Goal: Task Accomplishment & Management: Complete application form

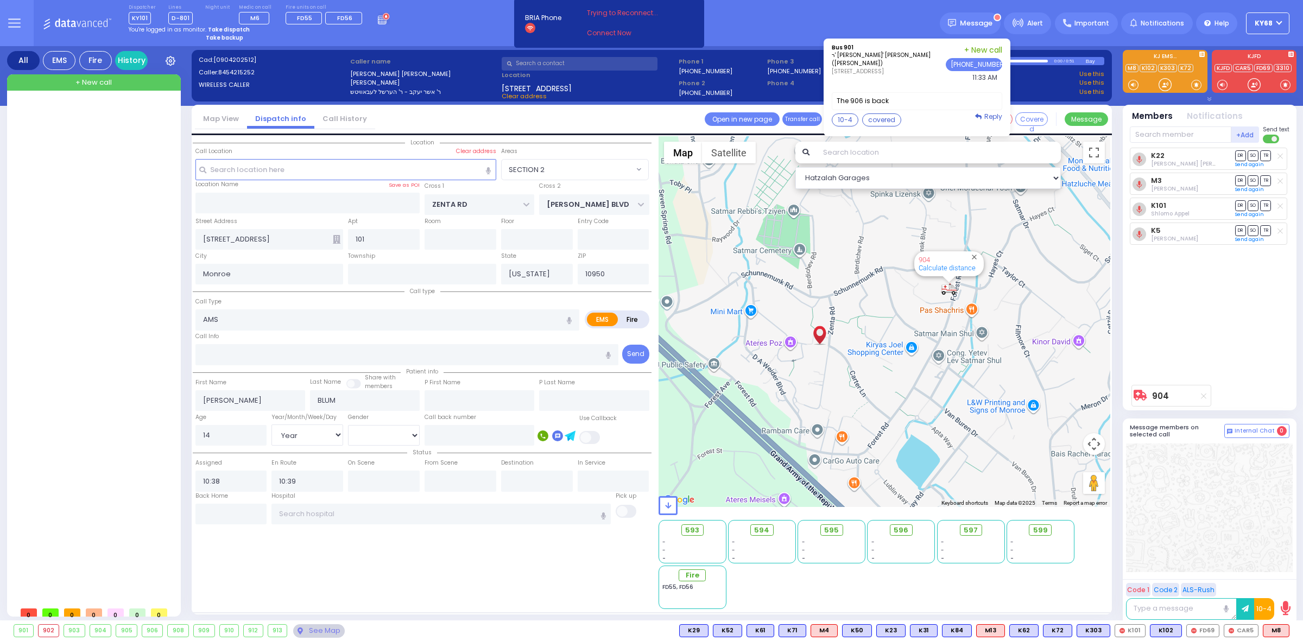
select select "SECTION 2"
select select "Year"
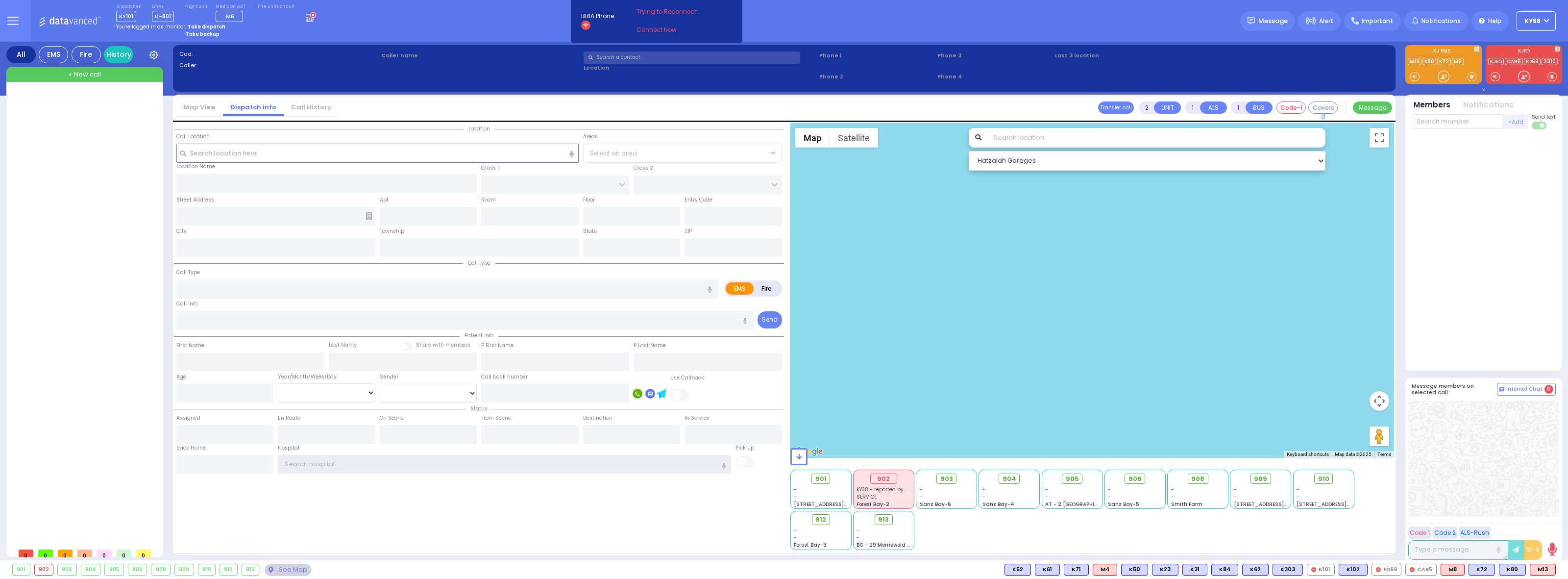
type input "ky68"
click at [385, 42] on div "Cad: Caller: Caller name Clear address Phone 1 Phone 2 Phone 3 Phone 4 0:00 / 2" at bounding box center [784, 303] width 1222 height 523
type input "ky68"
click at [89, 347] on div at bounding box center [86, 317] width 146 height 452
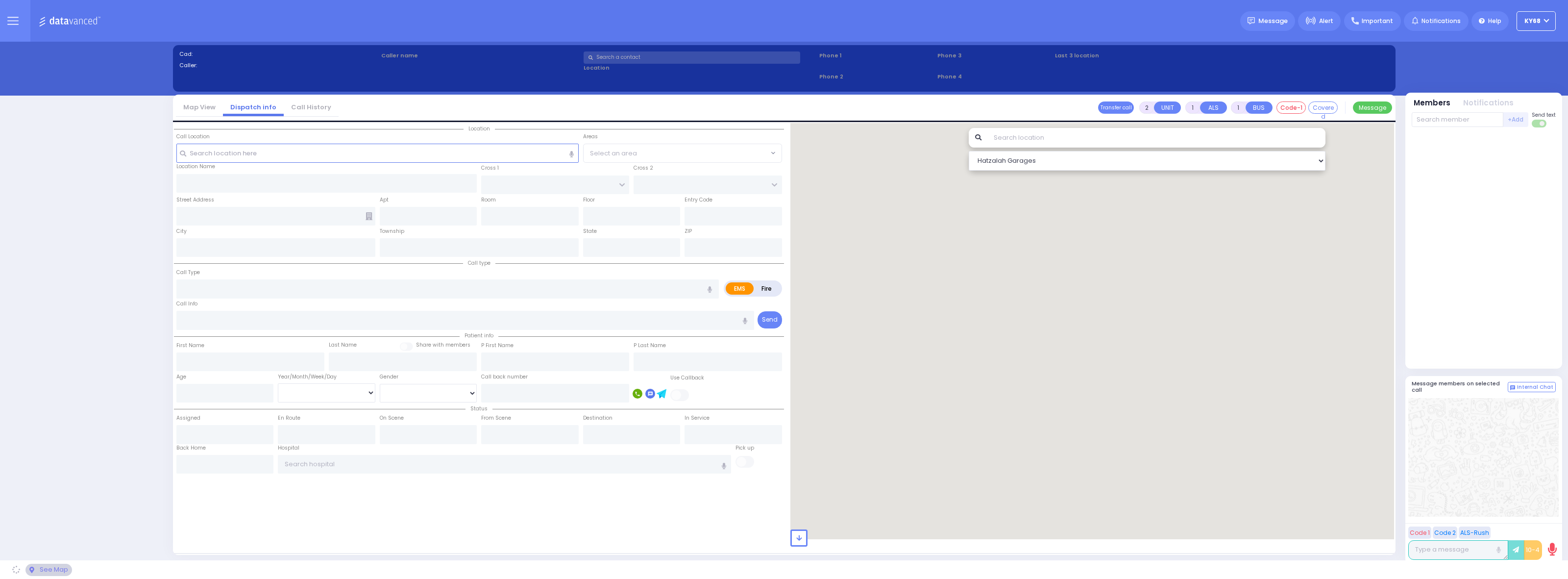
select select "12"
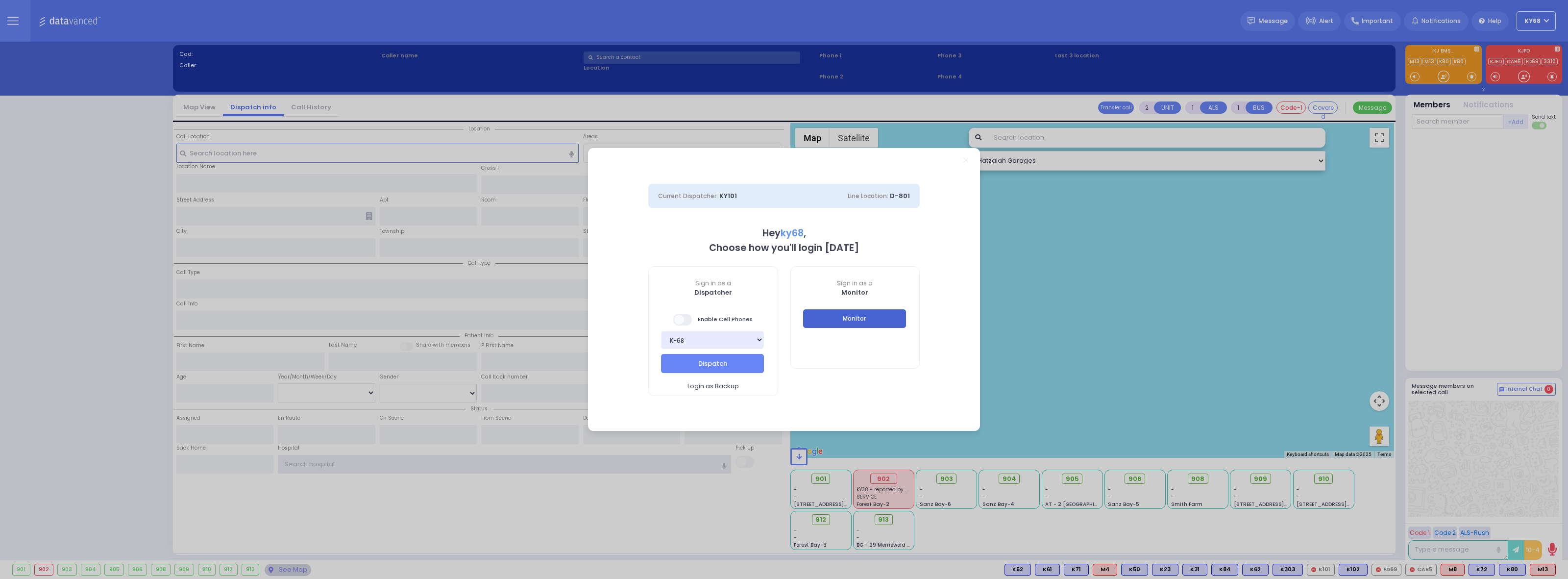
type input "ky68"
click at [855, 320] on button "Monitor" at bounding box center [855, 318] width 103 height 19
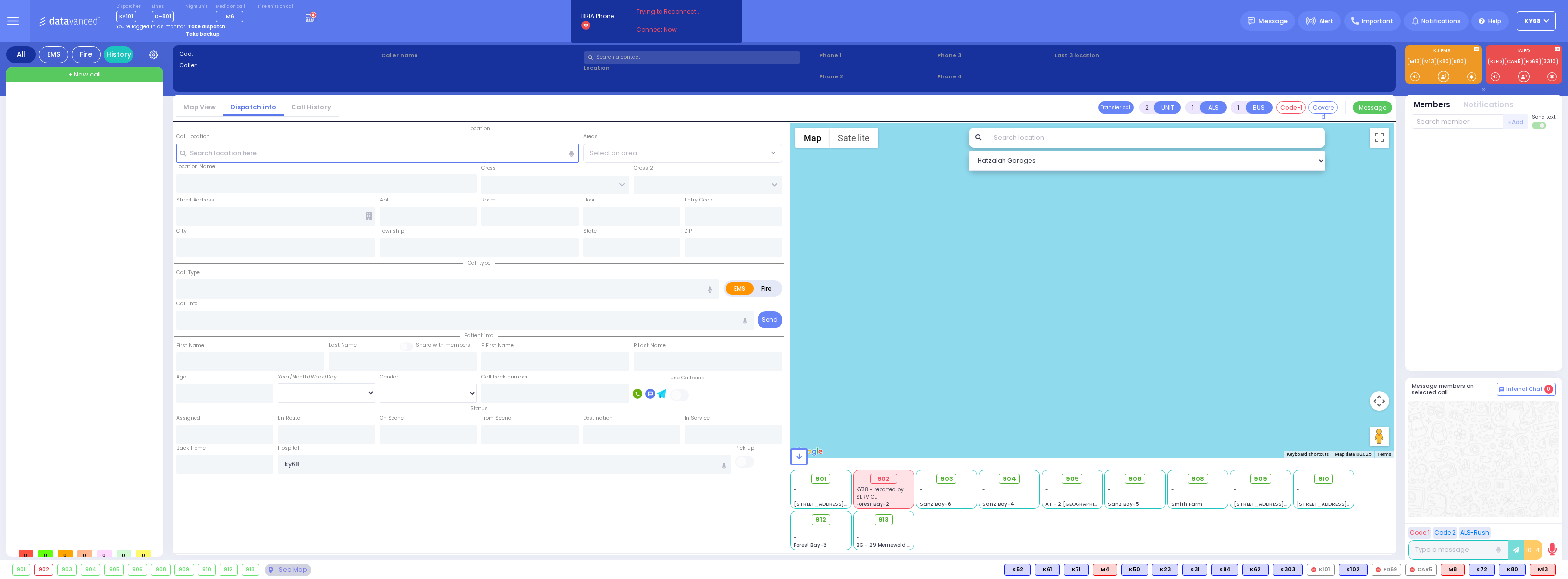
click at [106, 77] on div "+ New call" at bounding box center [85, 74] width 157 height 14
select select
radio input "true"
select select
type input "11:42"
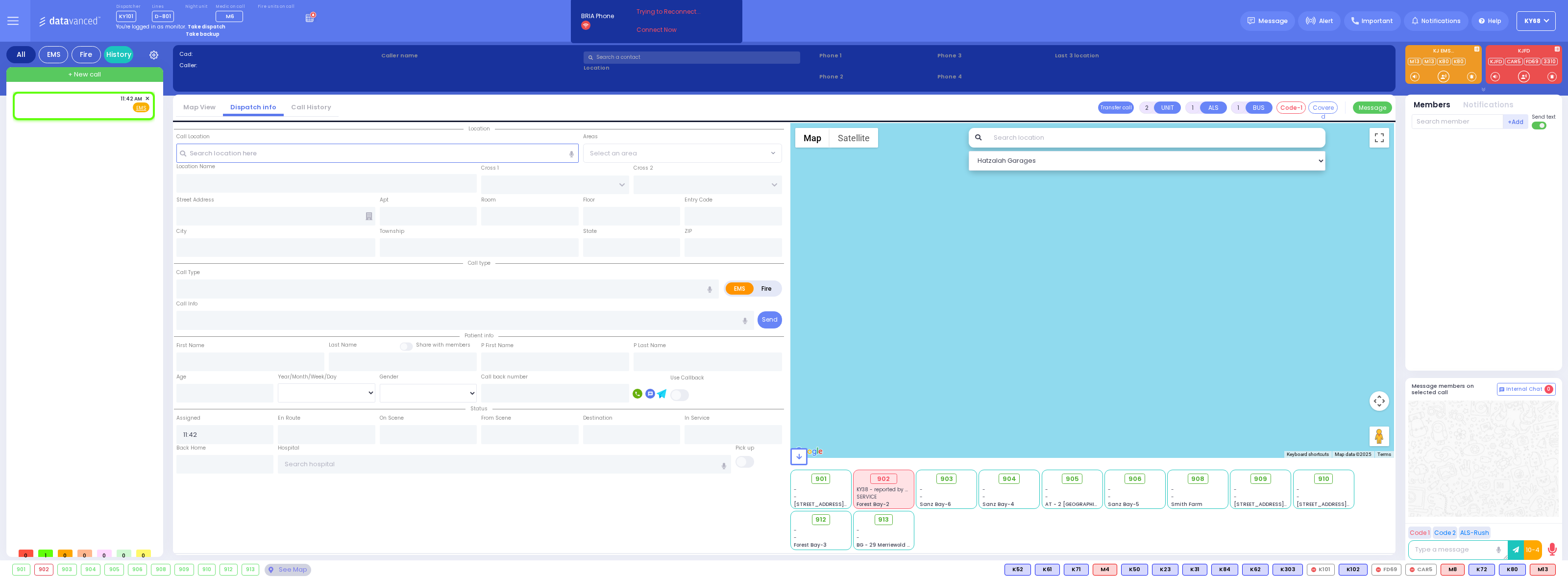
select select "Hatzalah Garages"
click at [631, 55] on input "text" at bounding box center [691, 58] width 217 height 13
select select
radio input "true"
select select
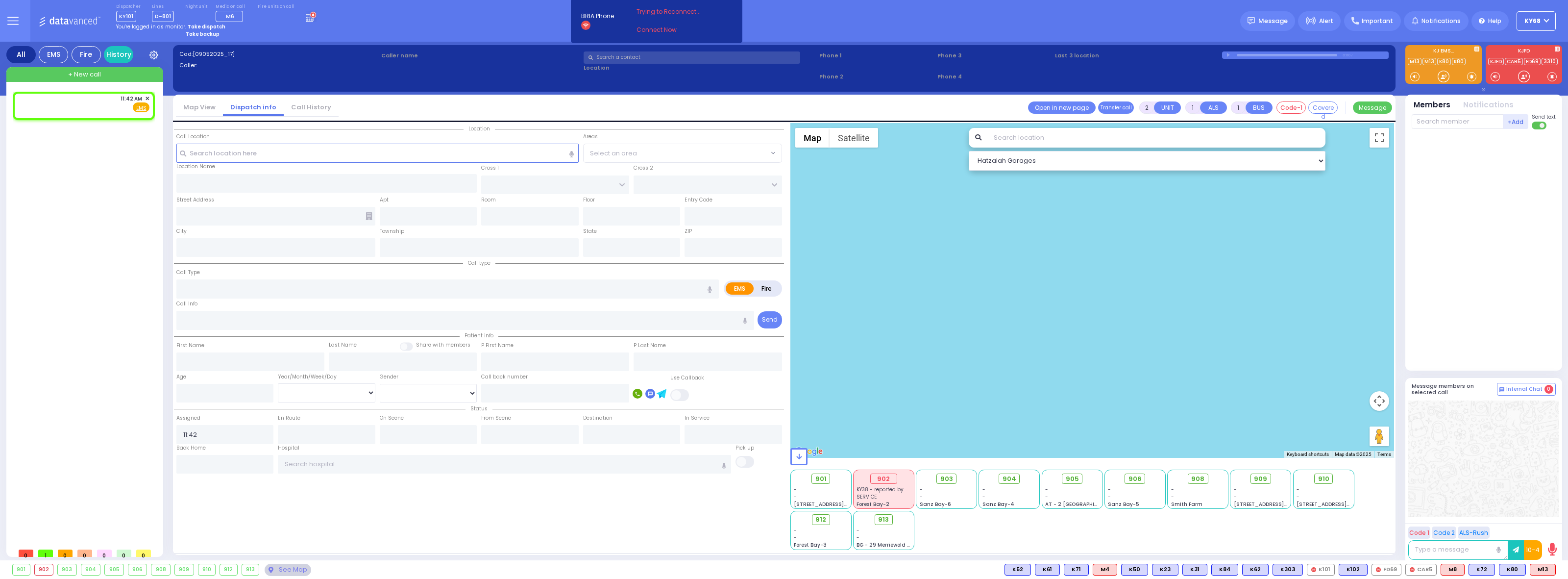
select select "Hatzalah Garages"
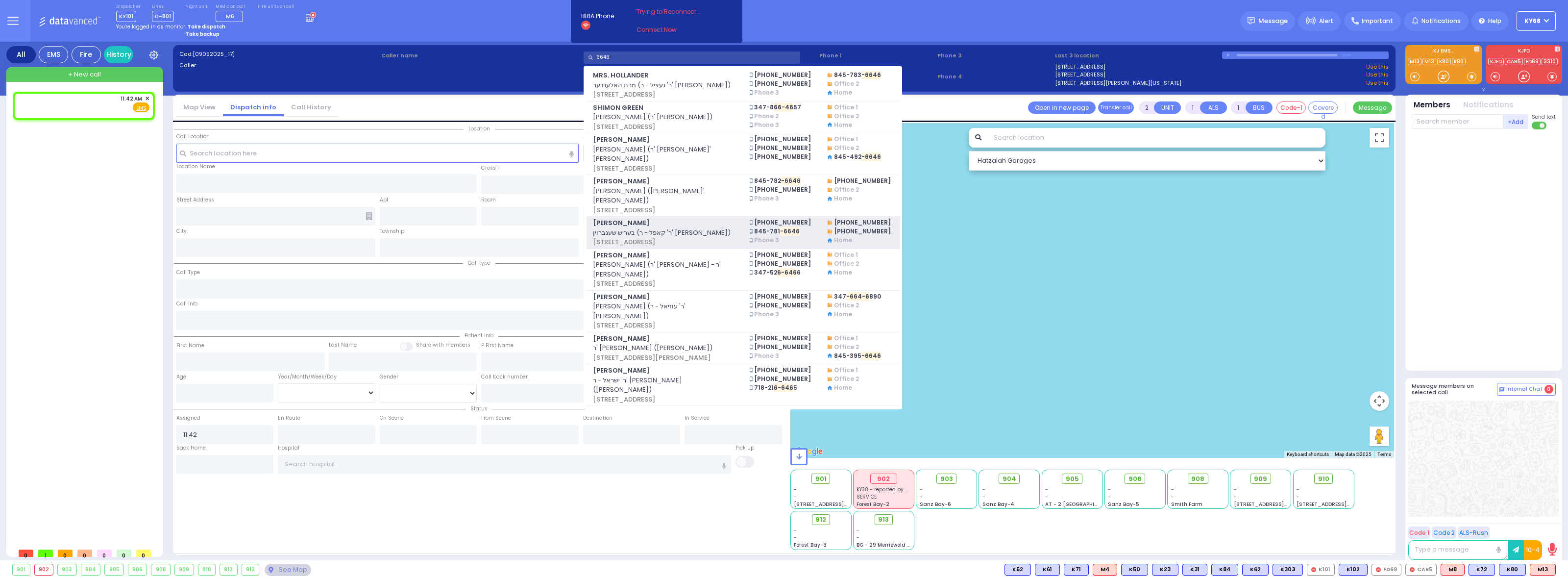
type input "6646"
click at [674, 238] on span "19 MERON DR 203 MONROE, NY 10950" at bounding box center [665, 242] width 144 height 10
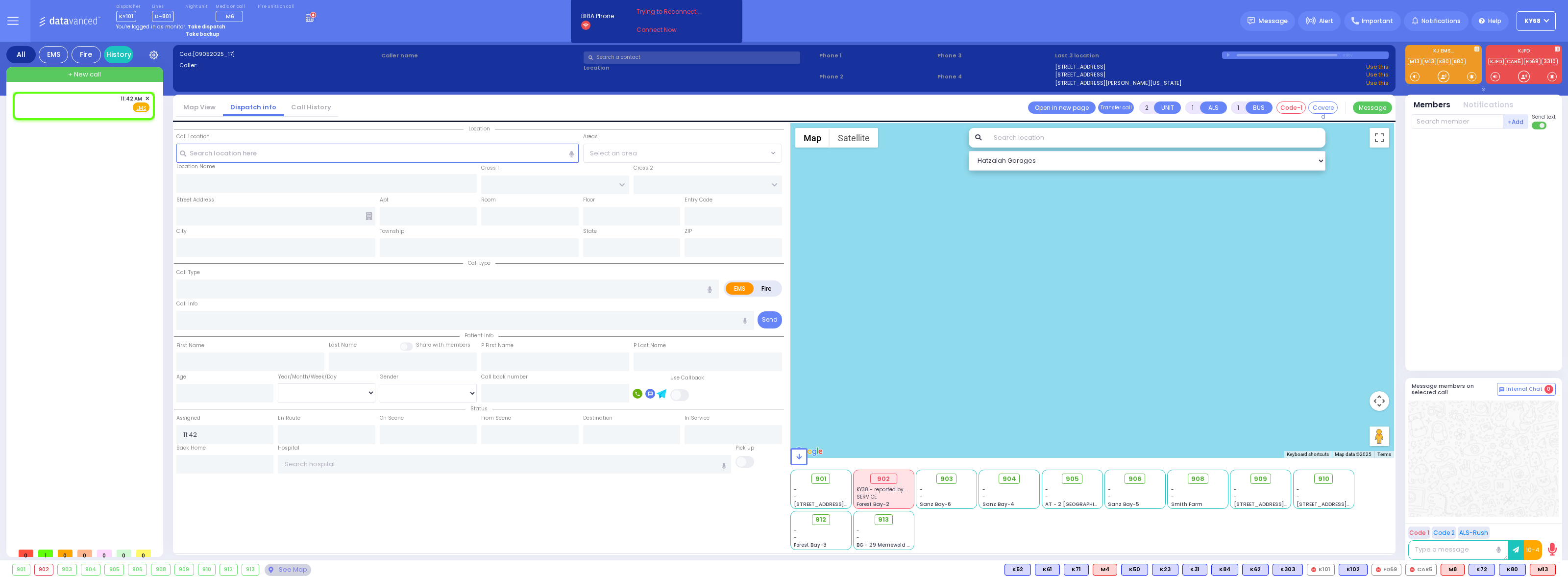
select select
radio input "true"
type input "BERISH"
type input "SCHONBRUN"
select select
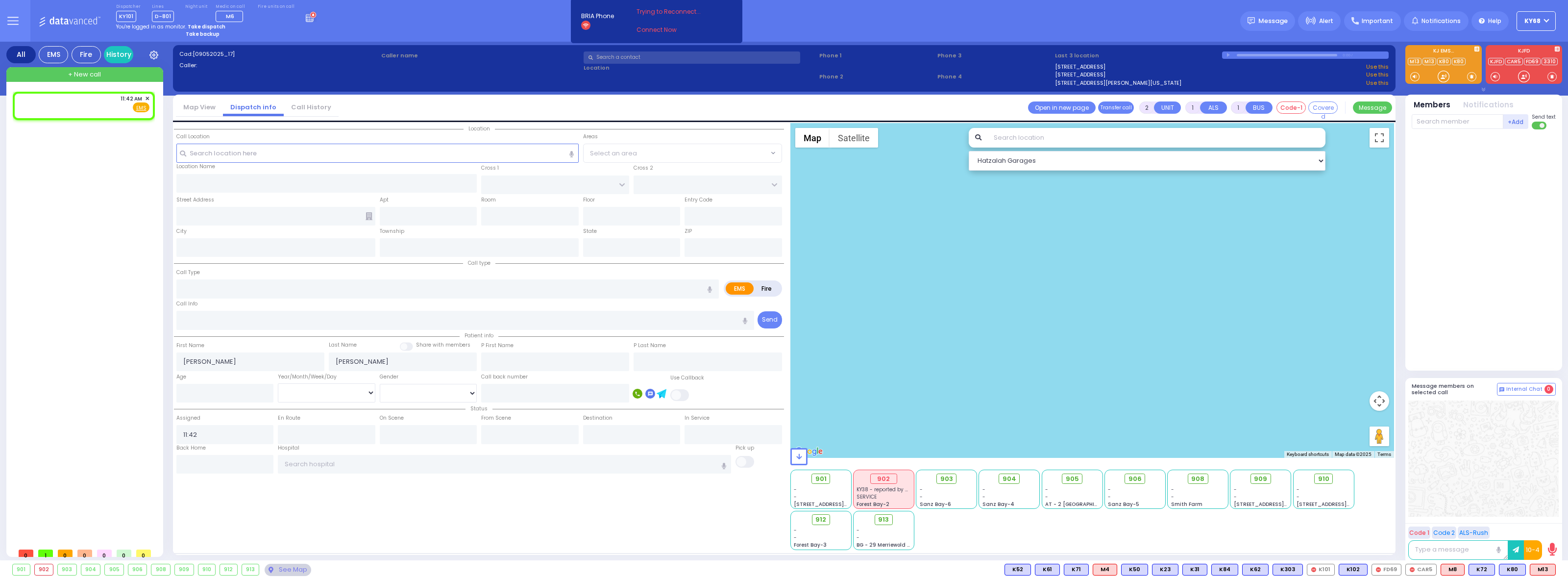
select select "Hatzalah Garages"
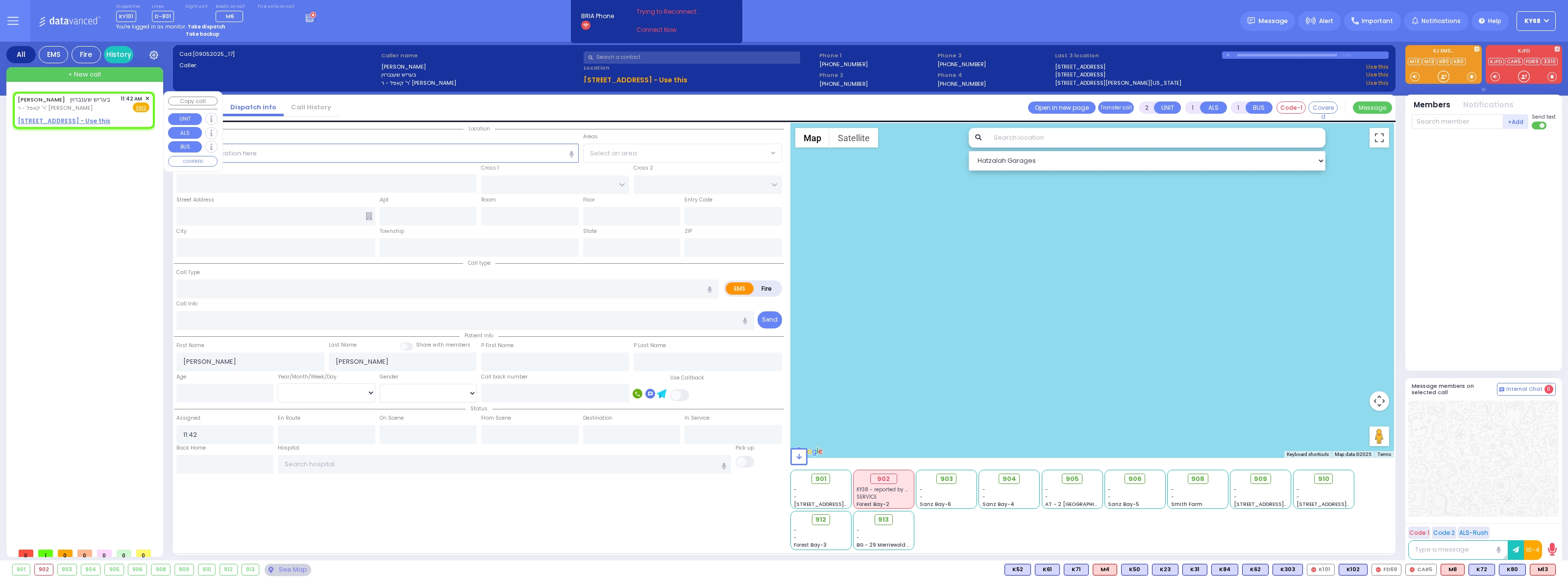
click at [74, 118] on u "19 MERON DR 203 - Use this" at bounding box center [64, 120] width 93 height 8
select select
radio input "true"
select select
select select "Hatzalah Garages"
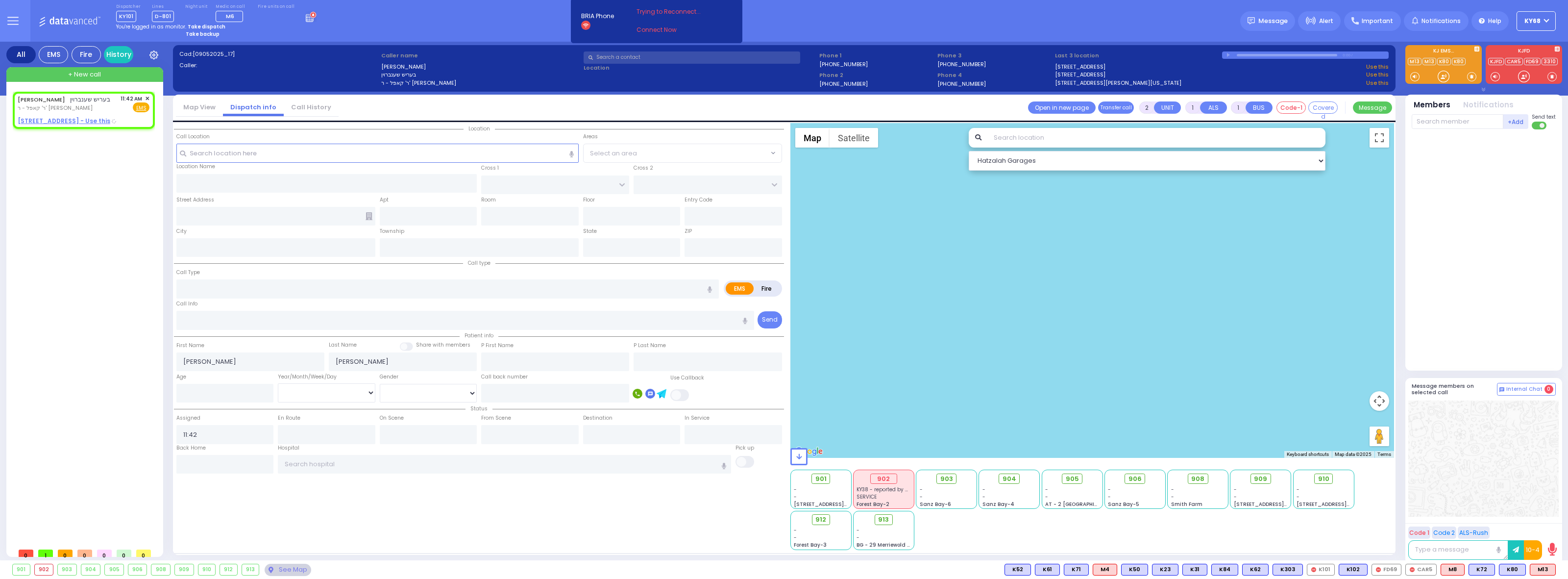
select select
radio input "true"
select select
select select "Hatzalah Garages"
click at [226, 293] on input "text" at bounding box center [447, 288] width 543 height 19
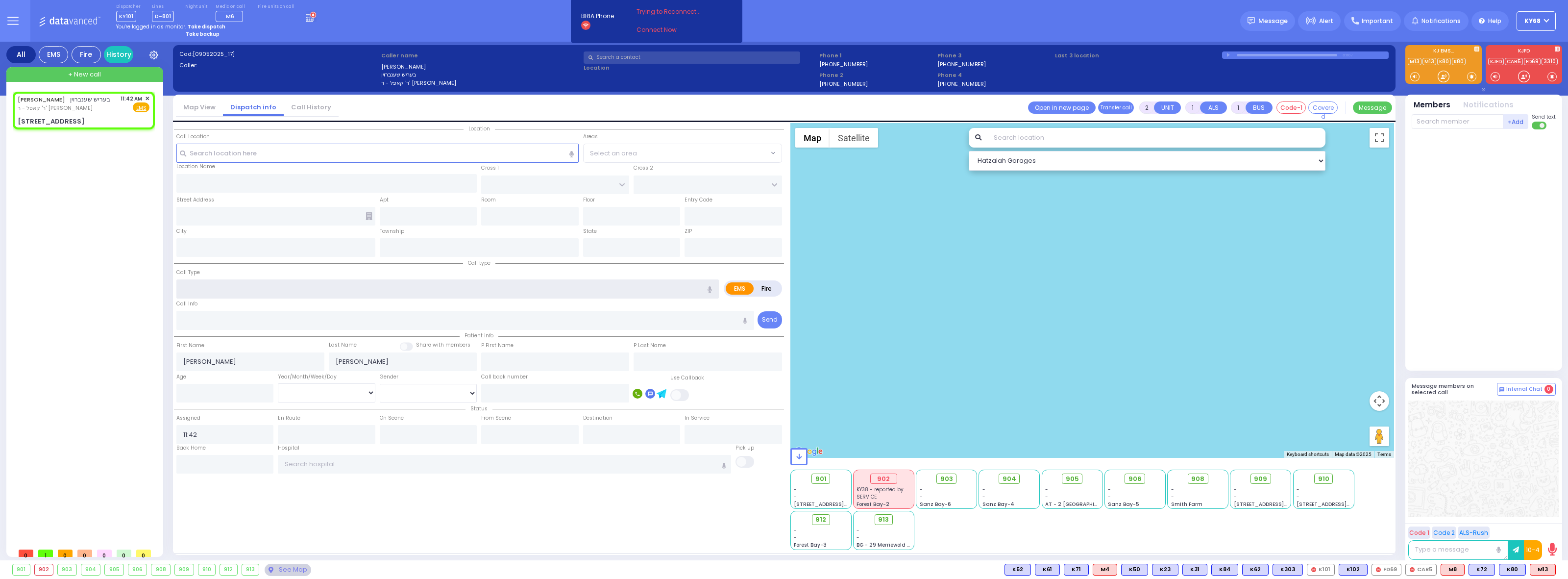
type input "PRAG BLVD"
type input "DAJ BLVD"
type input "19 MERON DR"
type input "203"
type input "Kiryas Joel"
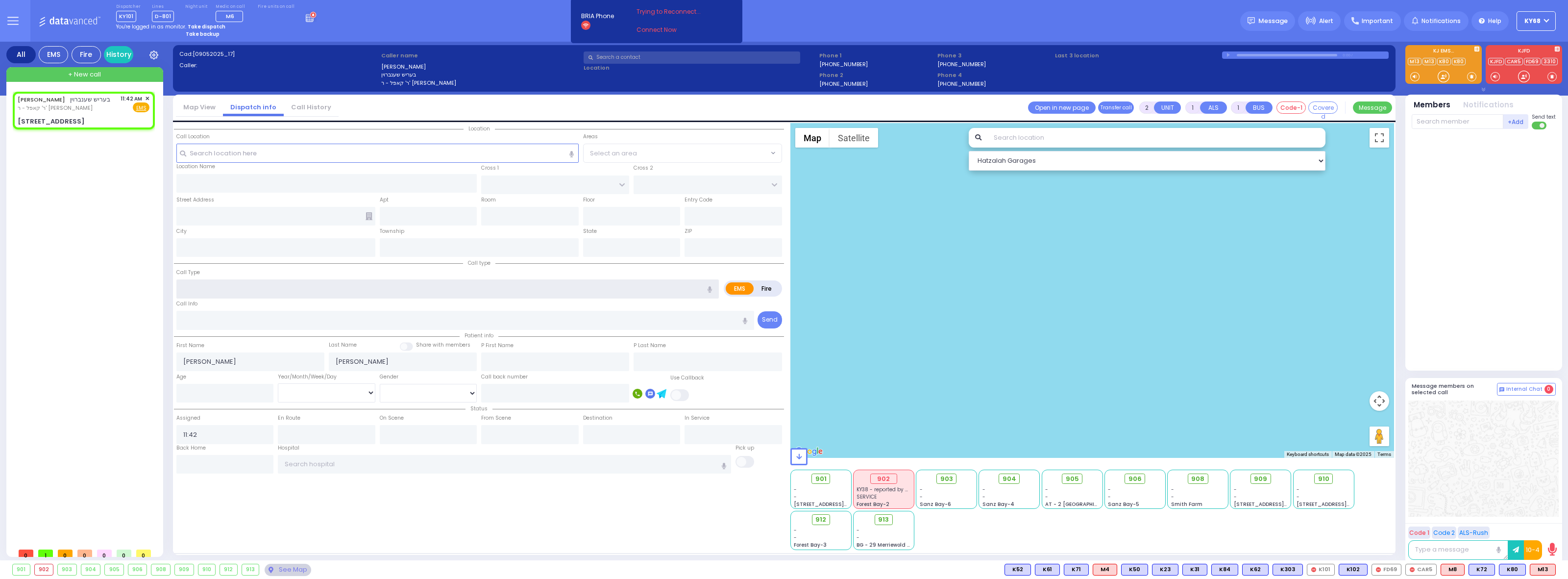
type input "[US_STATE]"
type input "10950"
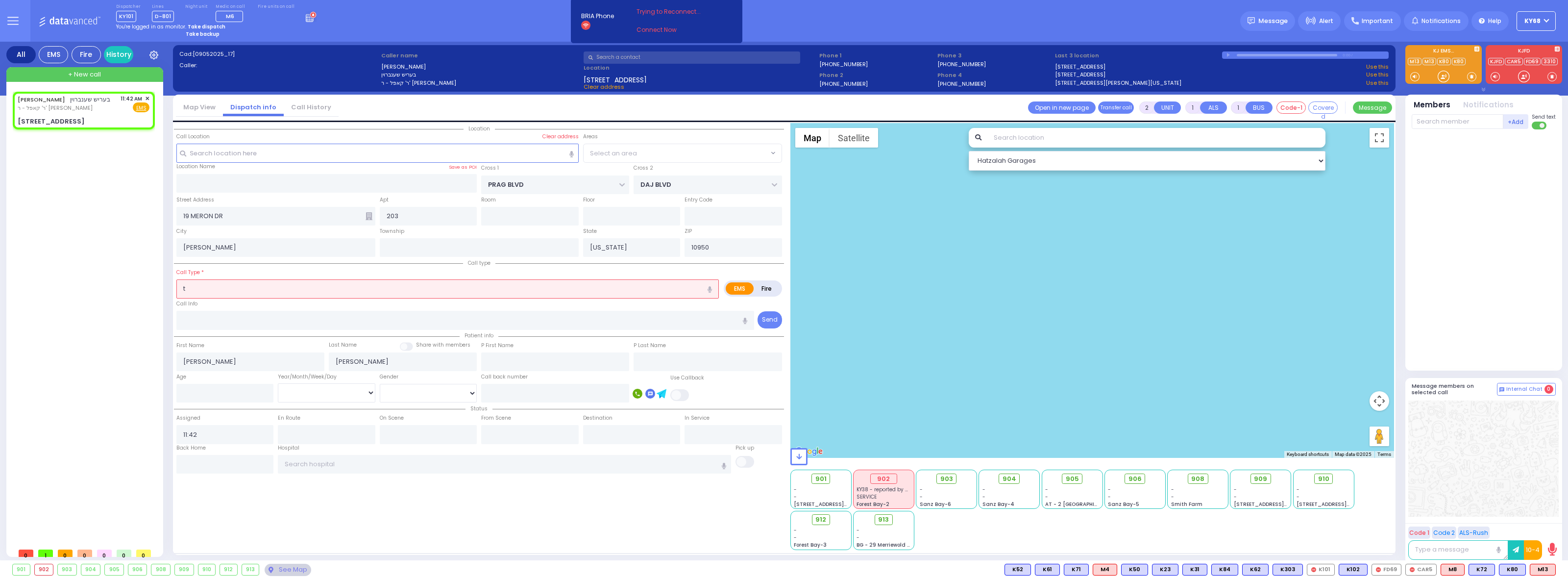
type input "te"
select select "SECTION 6"
type input "test"
click at [257, 262] on ig2 "Call type" at bounding box center [479, 263] width 610 height 2
select select
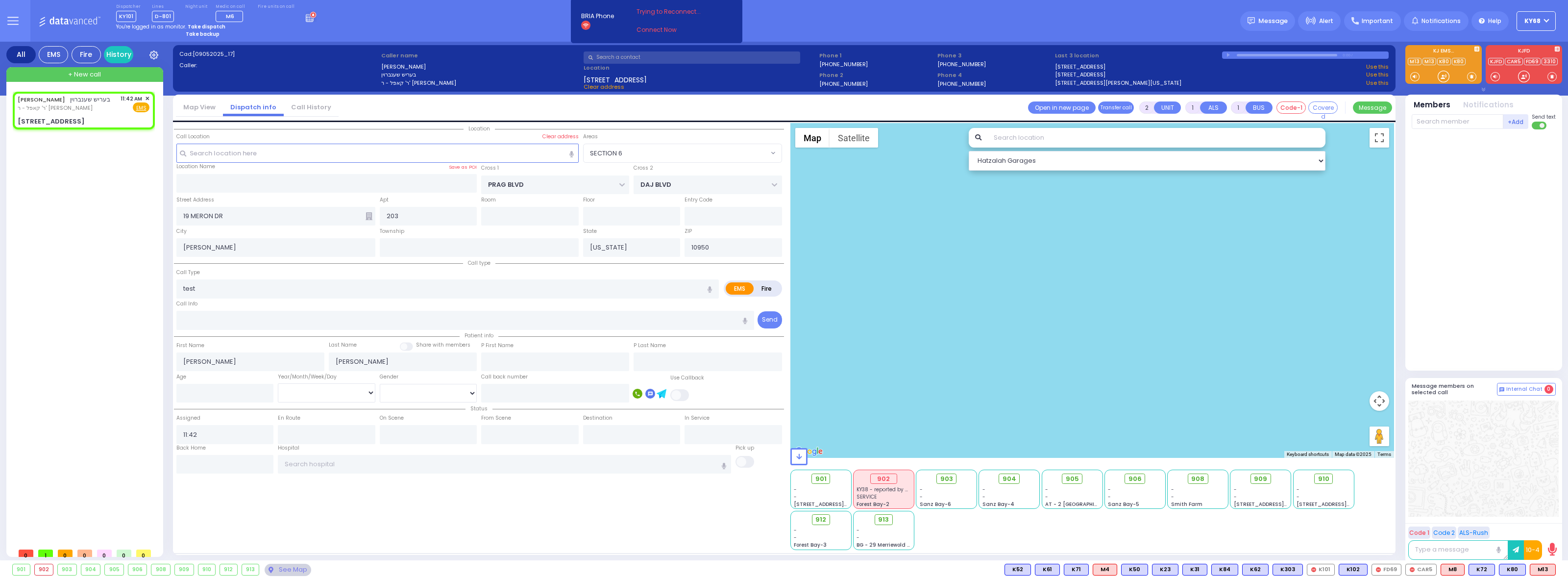
radio input "true"
select select
select select "Hatzalah Garages"
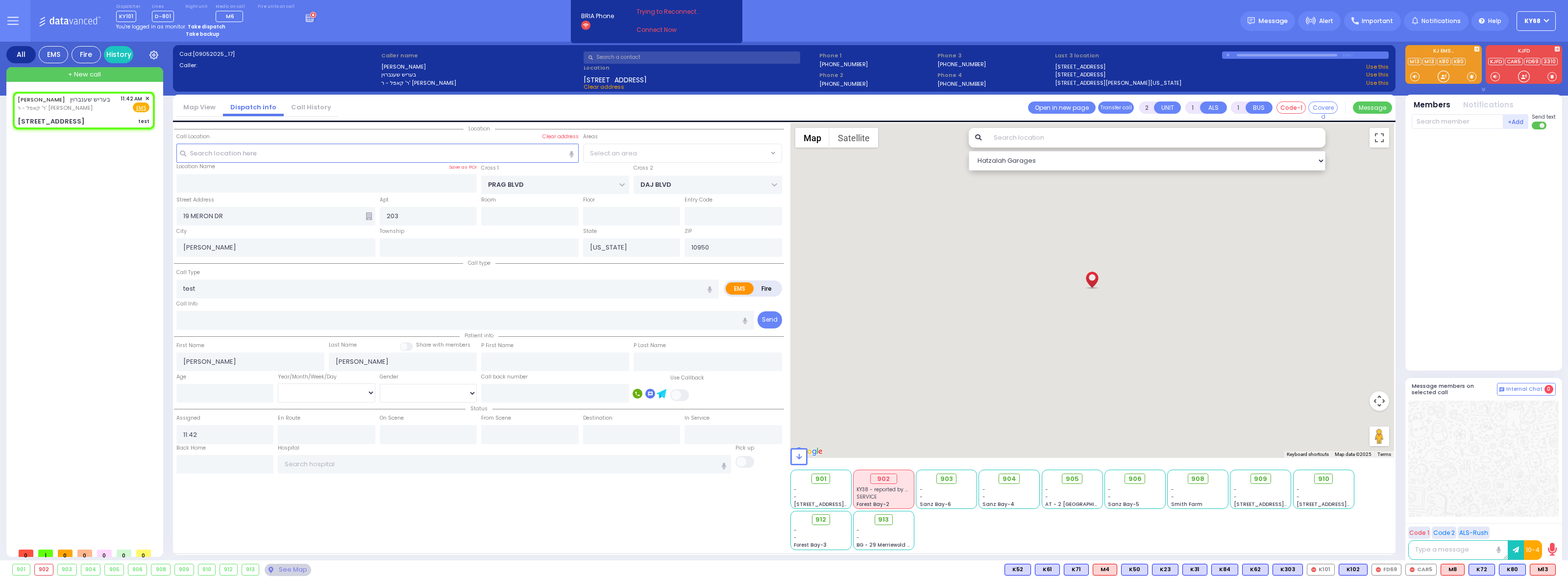
select select "SECTION 6"
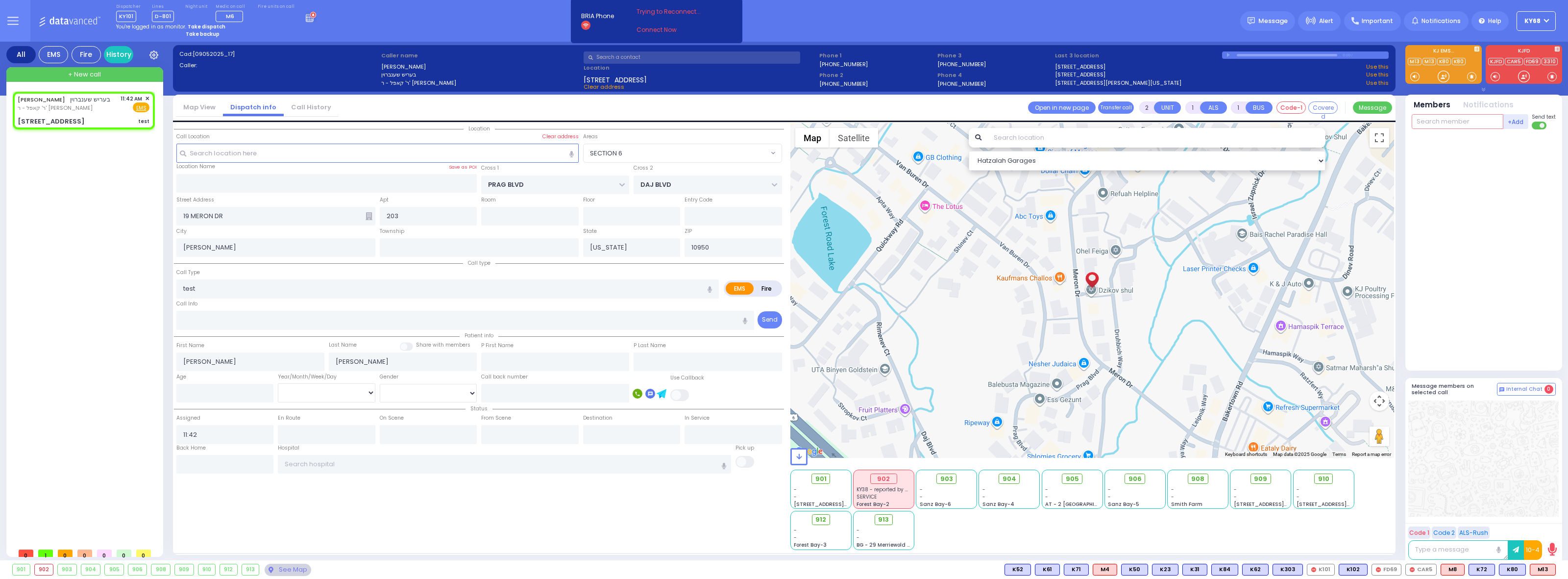
click at [1433, 121] on input "text" at bounding box center [1457, 121] width 91 height 14
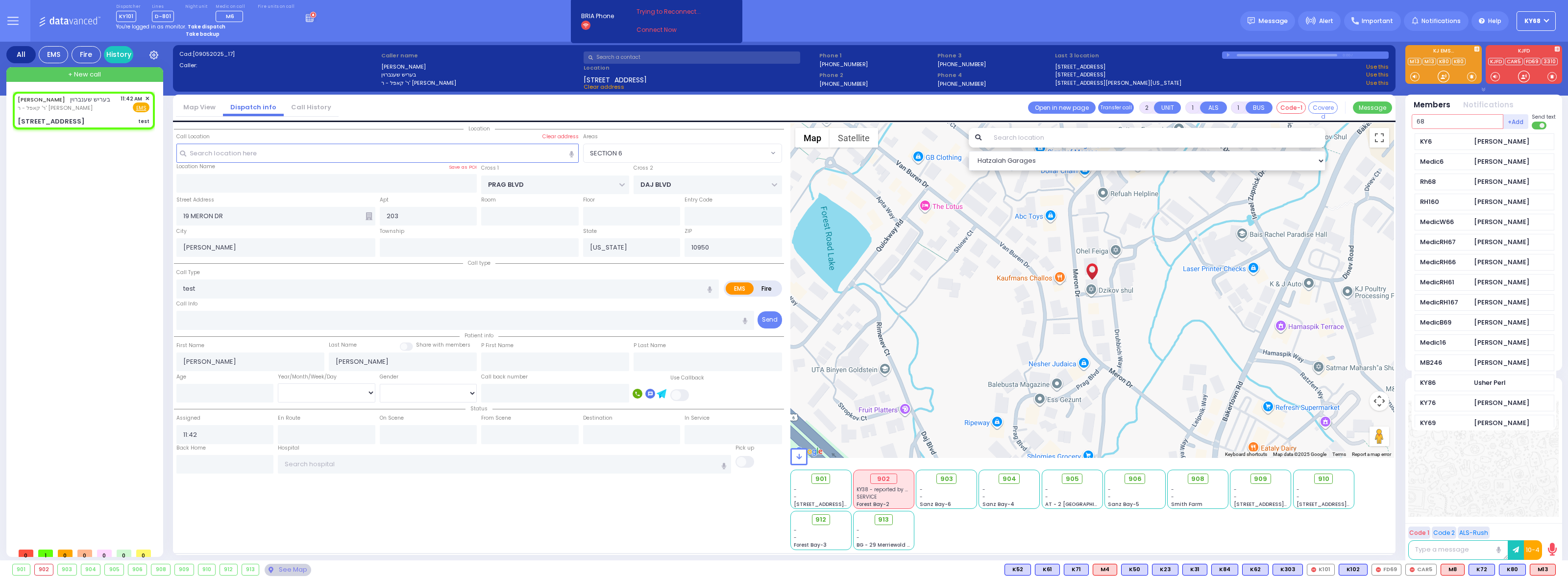
type input "68"
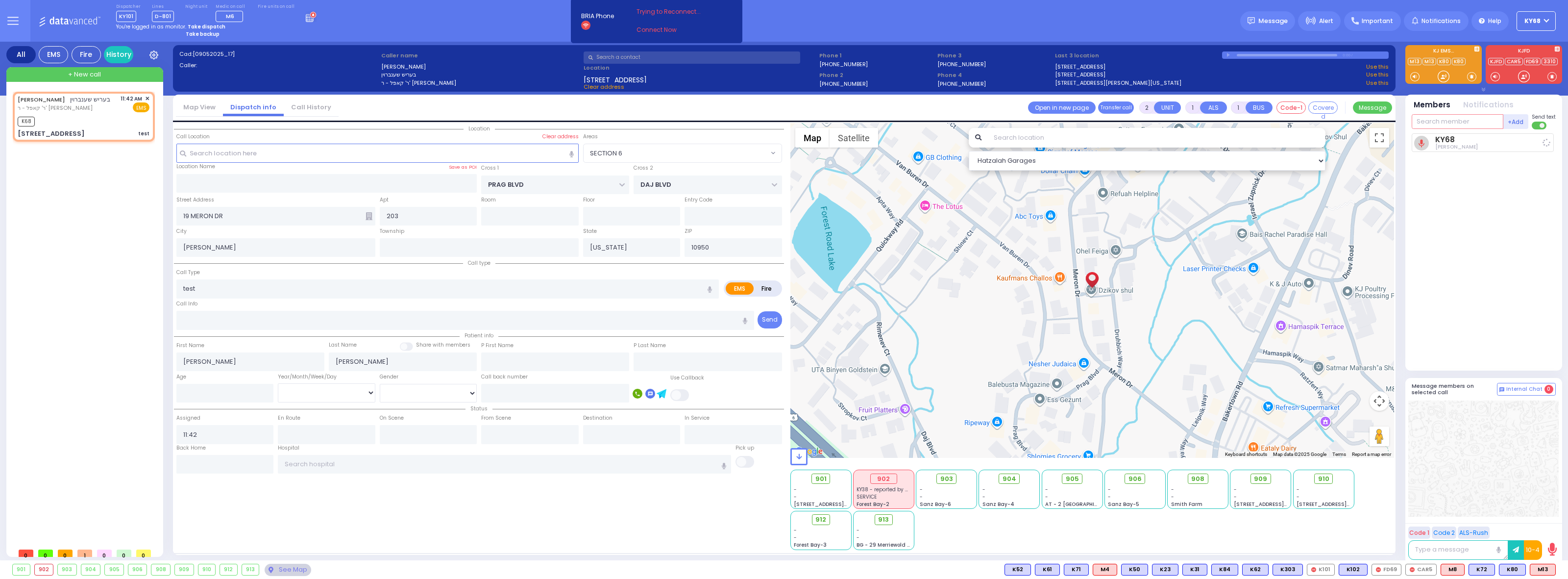
select select
radio input "true"
select select
type input "11:42"
select select "Hatzalah Garages"
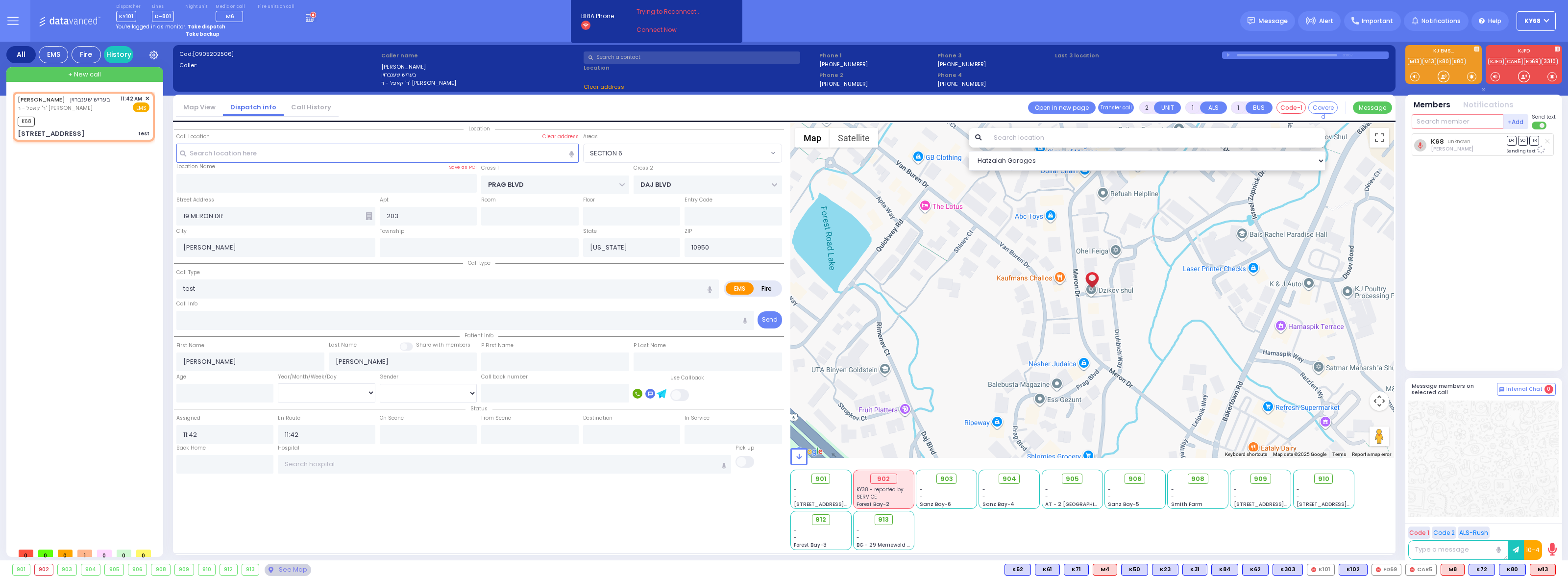
select select "SECTION 6"
click at [147, 96] on span "✕" at bounding box center [147, 98] width 5 height 8
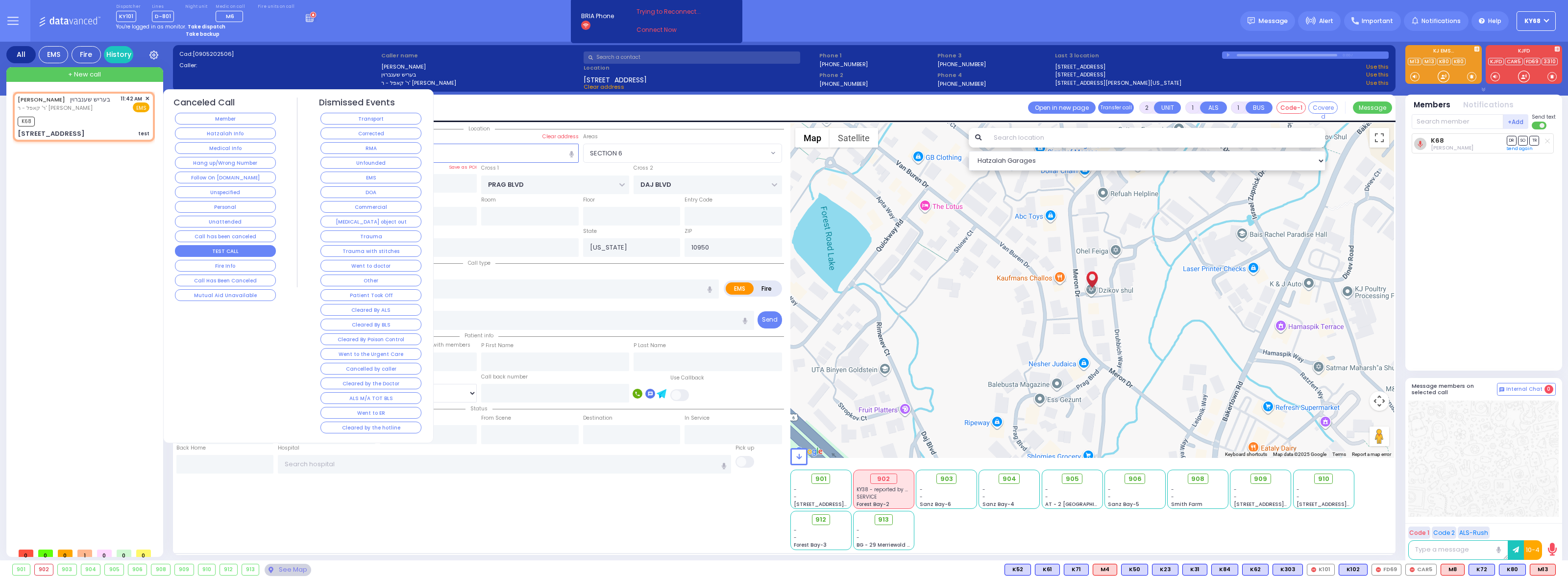
click at [194, 256] on button "TEST CALL" at bounding box center [226, 250] width 101 height 12
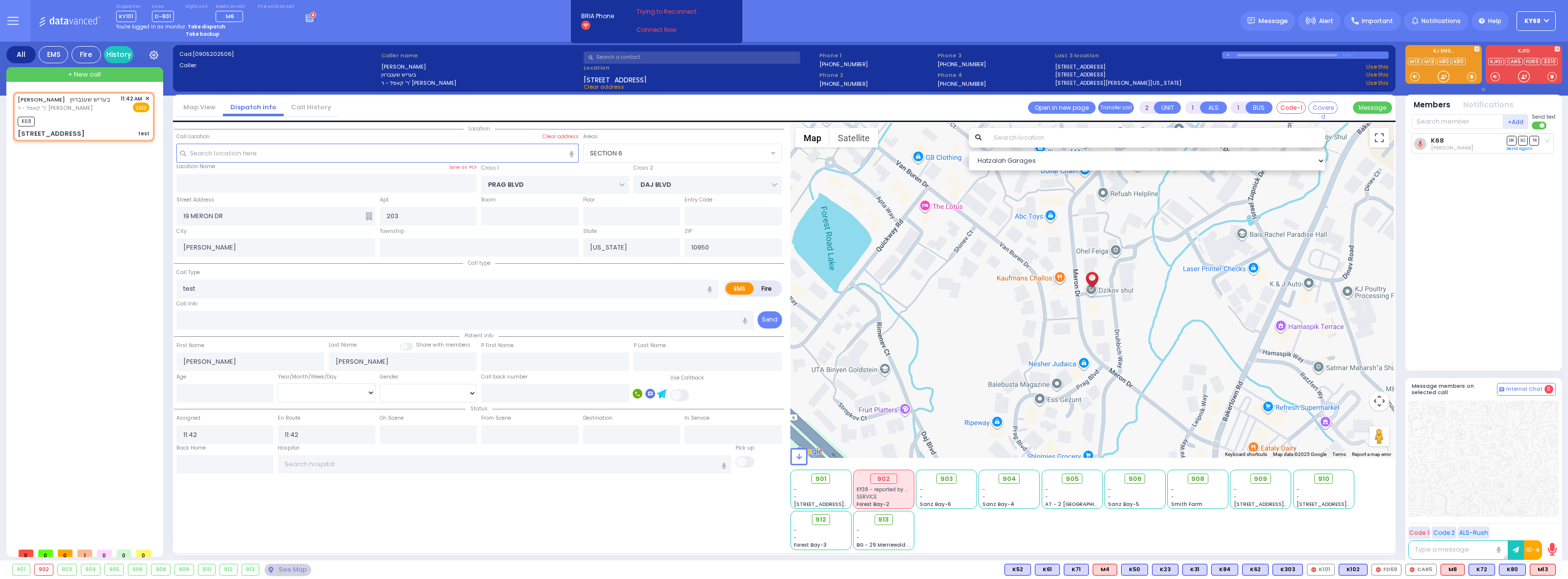
select select
radio input "true"
select select
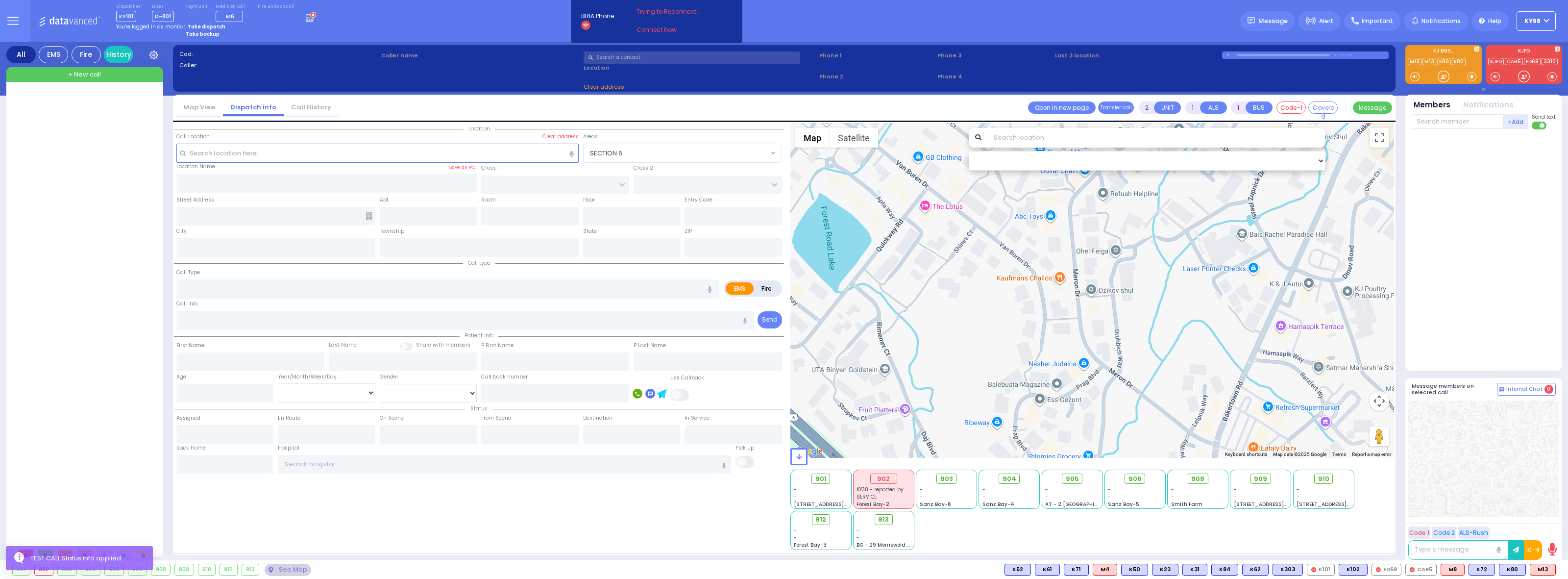
click at [153, 267] on div at bounding box center [86, 317] width 146 height 452
